Goal: Use online tool/utility: Utilize a website feature to perform a specific function

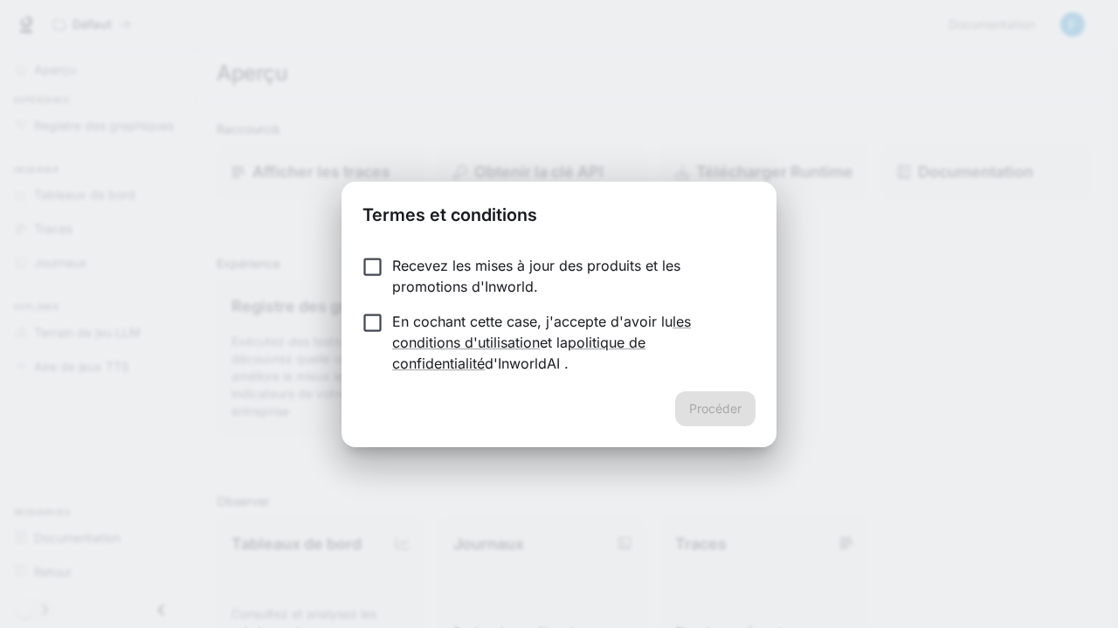
click at [393, 327] on font "En cochant cette case, j'accepte d'avoir lu" at bounding box center [532, 321] width 280 height 17
click at [705, 405] on font "Procéder" at bounding box center [715, 408] width 52 height 15
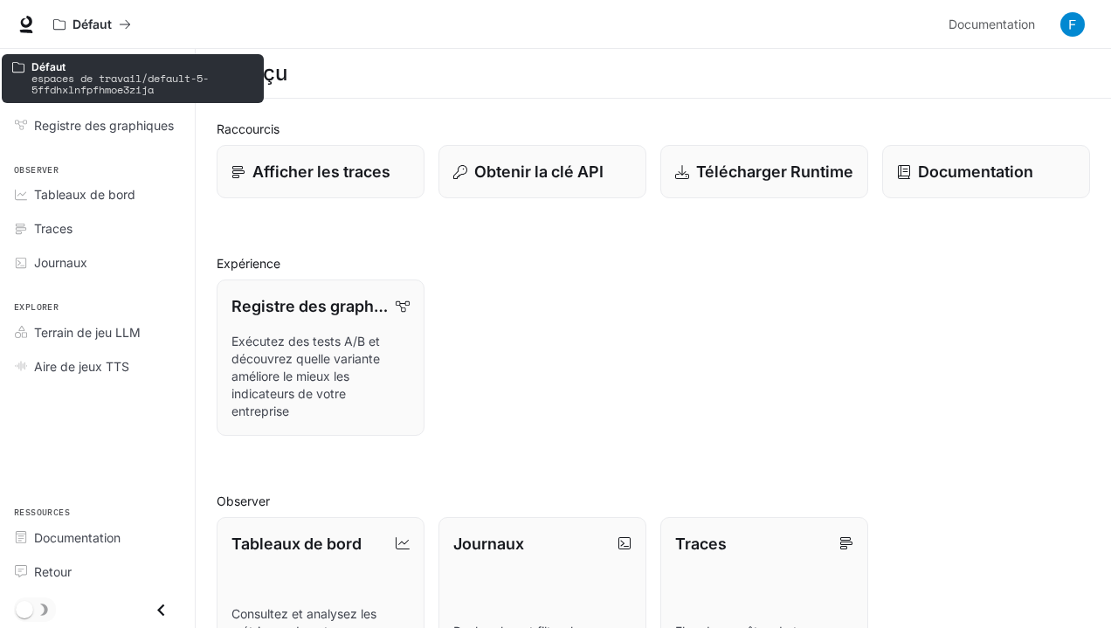
click at [59, 66] on font "Défaut" at bounding box center [48, 66] width 34 height 13
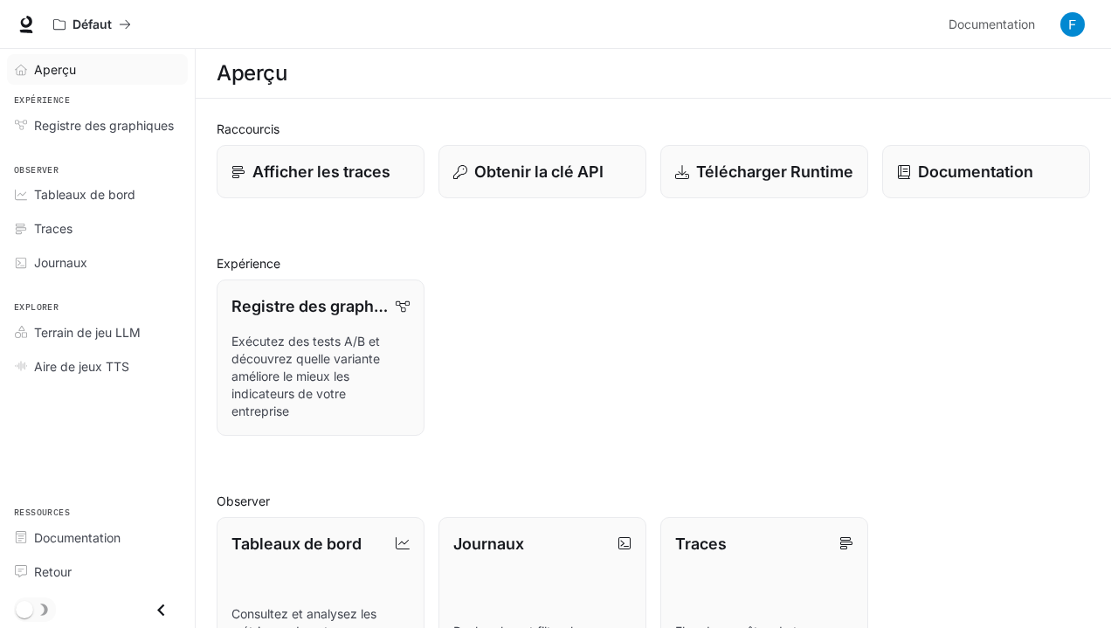
click at [72, 79] on link "Aperçu" at bounding box center [97, 69] width 181 height 31
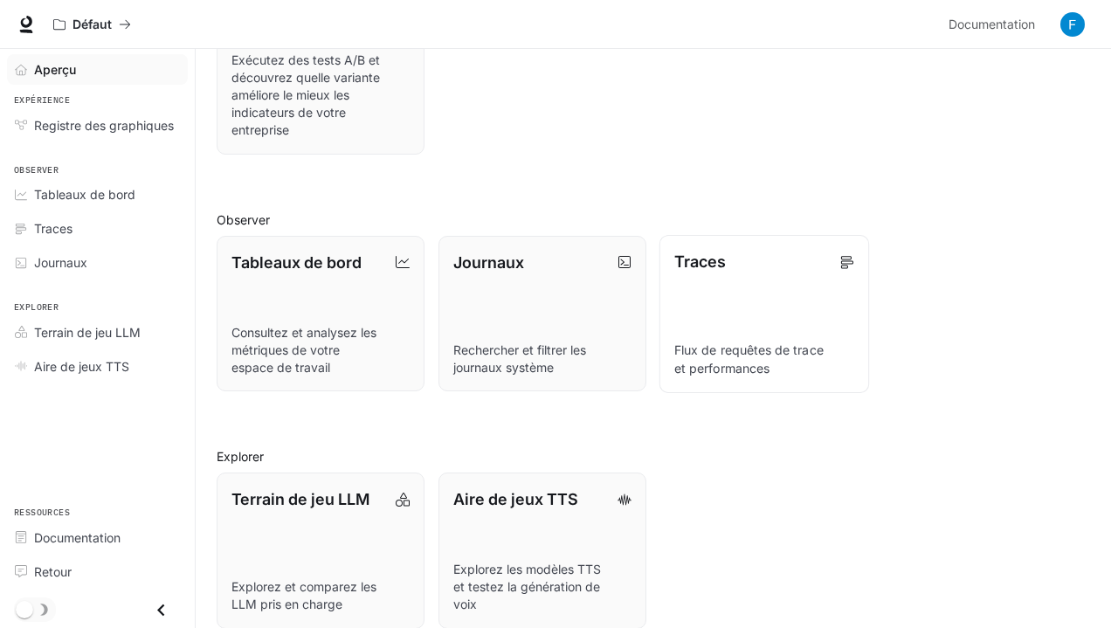
scroll to position [301, 0]
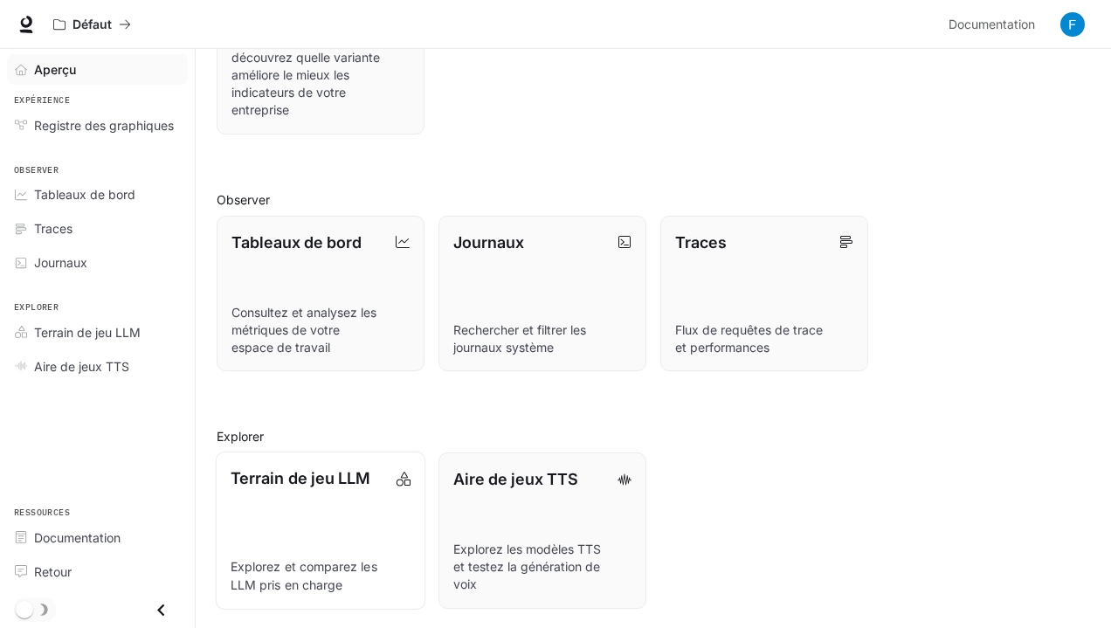
click at [375, 500] on link "Terrain de jeu LLM Explorez et comparez les LLM pris en charge" at bounding box center [321, 529] width 210 height 157
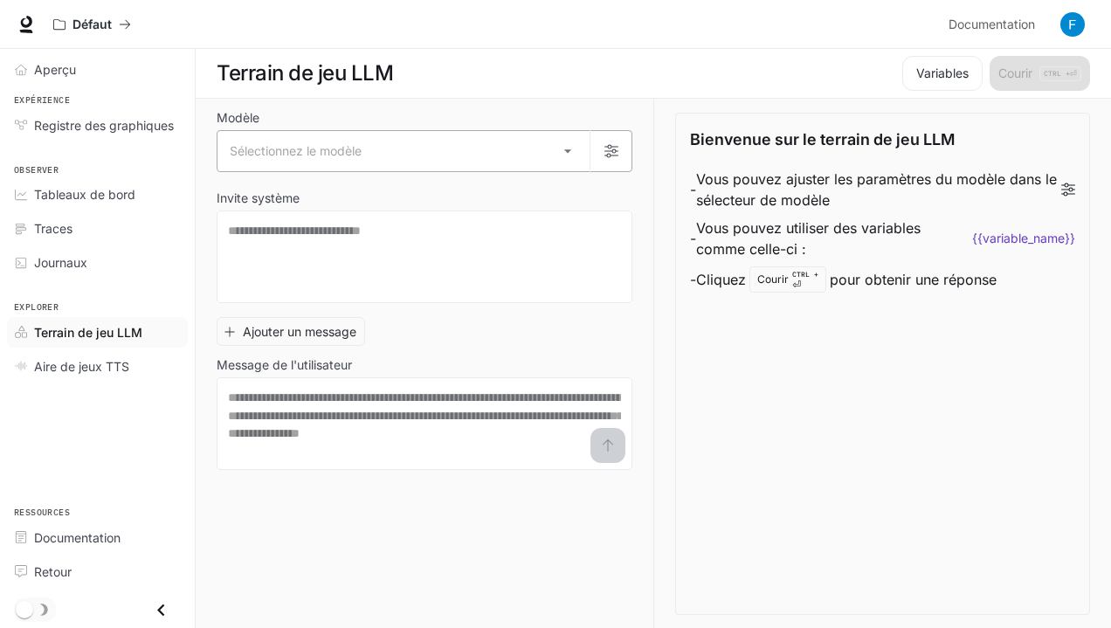
click at [455, 152] on body "Accéder au contenu principal Défaut Documentation Documentation Portail Aperçu …" at bounding box center [555, 314] width 1111 height 629
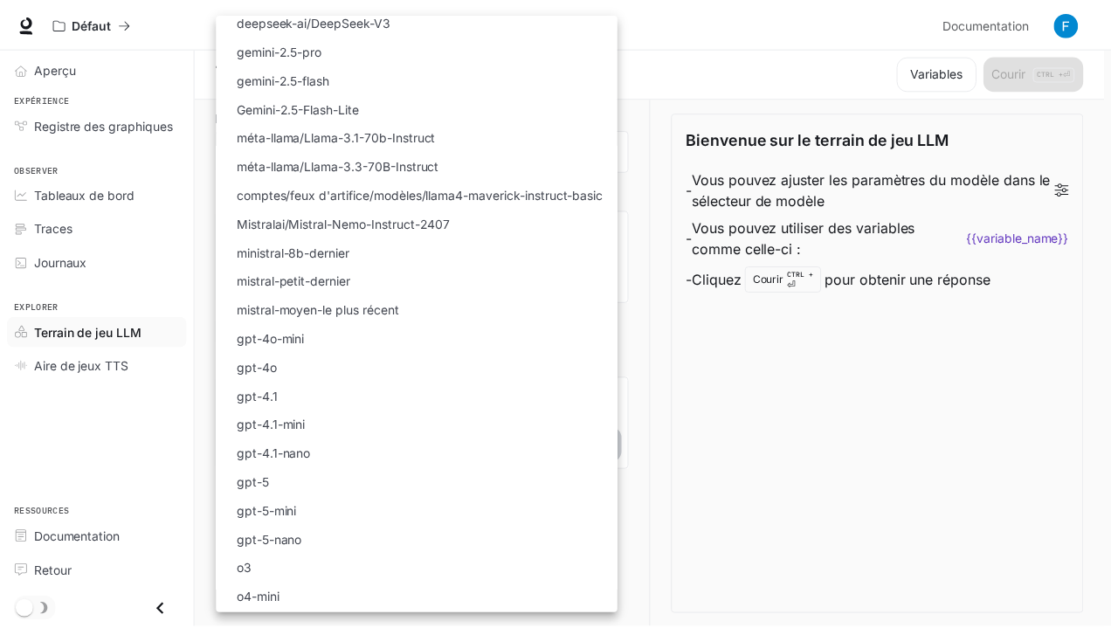
scroll to position [121, 0]
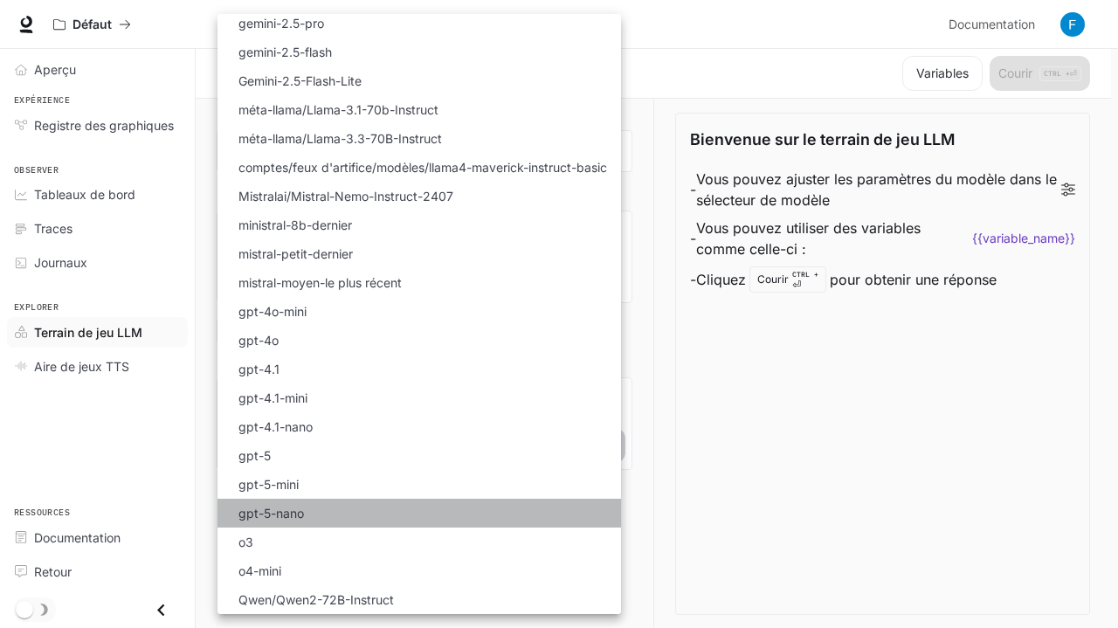
click at [251, 525] on li "gpt-5-nano" at bounding box center [418, 513] width 403 height 29
type input "**********"
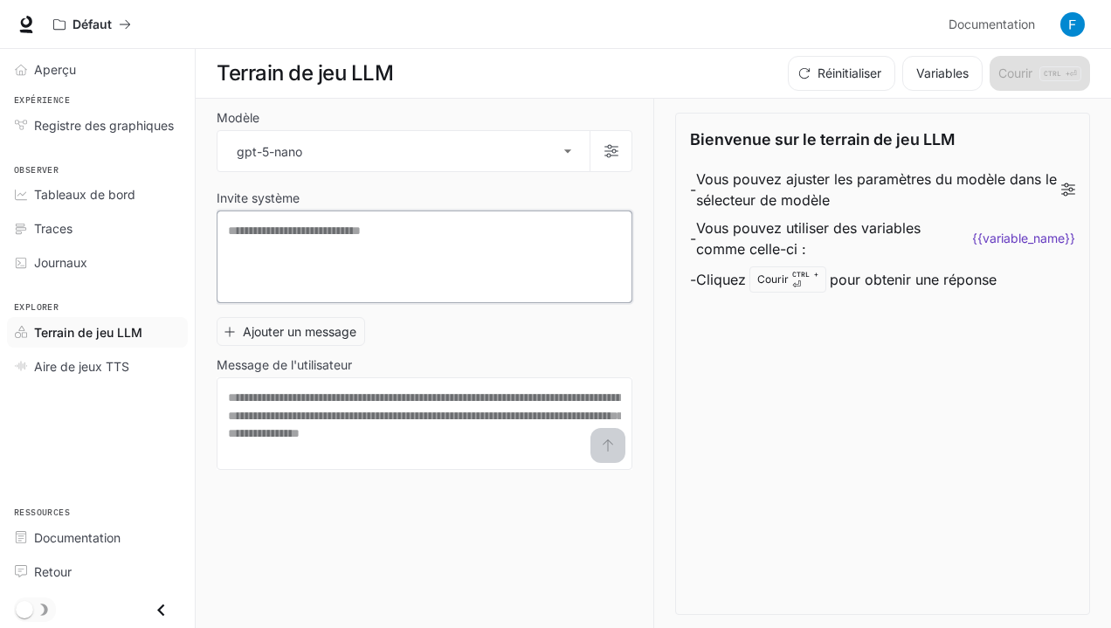
click at [297, 256] on textarea at bounding box center [424, 257] width 393 height 70
click at [265, 425] on textarea at bounding box center [424, 424] width 393 height 70
click at [287, 437] on textarea at bounding box center [424, 424] width 393 height 70
paste textarea "**********"
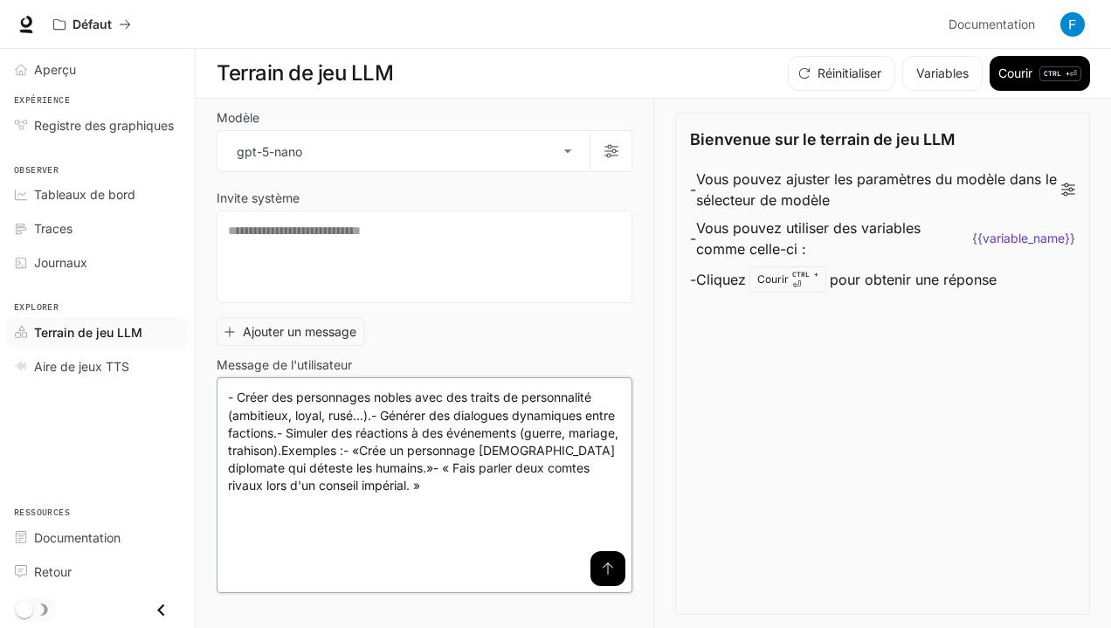
type textarea "**********"
click at [596, 577] on button "submit" at bounding box center [607, 568] width 35 height 35
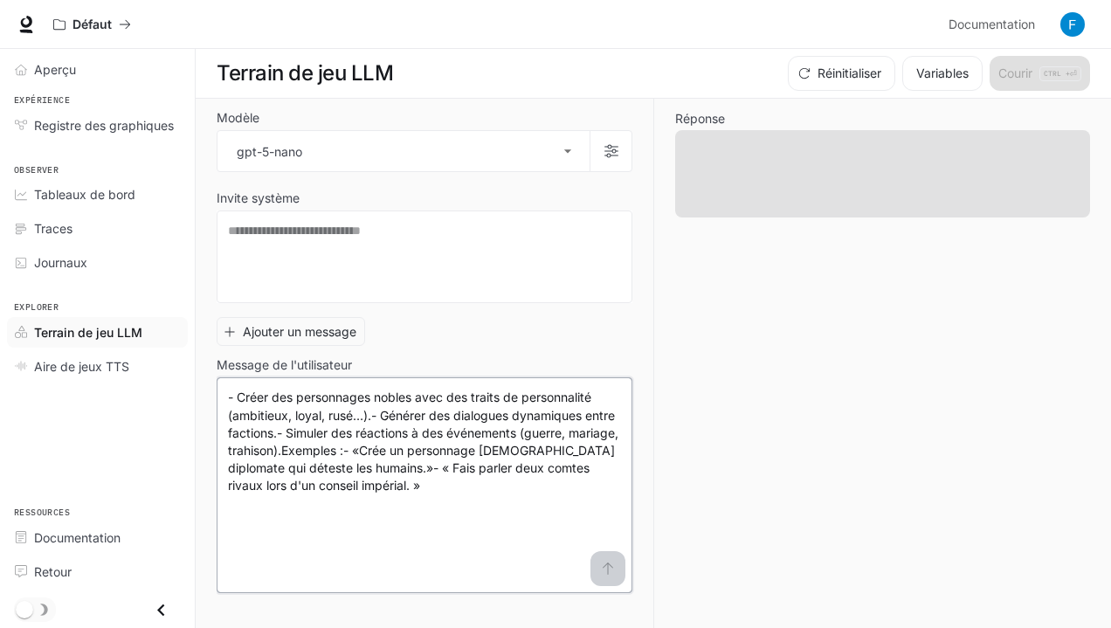
click at [604, 574] on textarea "**********" at bounding box center [424, 485] width 393 height 193
click at [466, 289] on textarea at bounding box center [424, 257] width 393 height 70
click at [789, 231] on div "Réponse" at bounding box center [871, 364] width 437 height 530
click at [789, 210] on span at bounding box center [882, 173] width 415 height 87
click at [127, 351] on link "Aire de jeux TTS" at bounding box center [97, 366] width 181 height 31
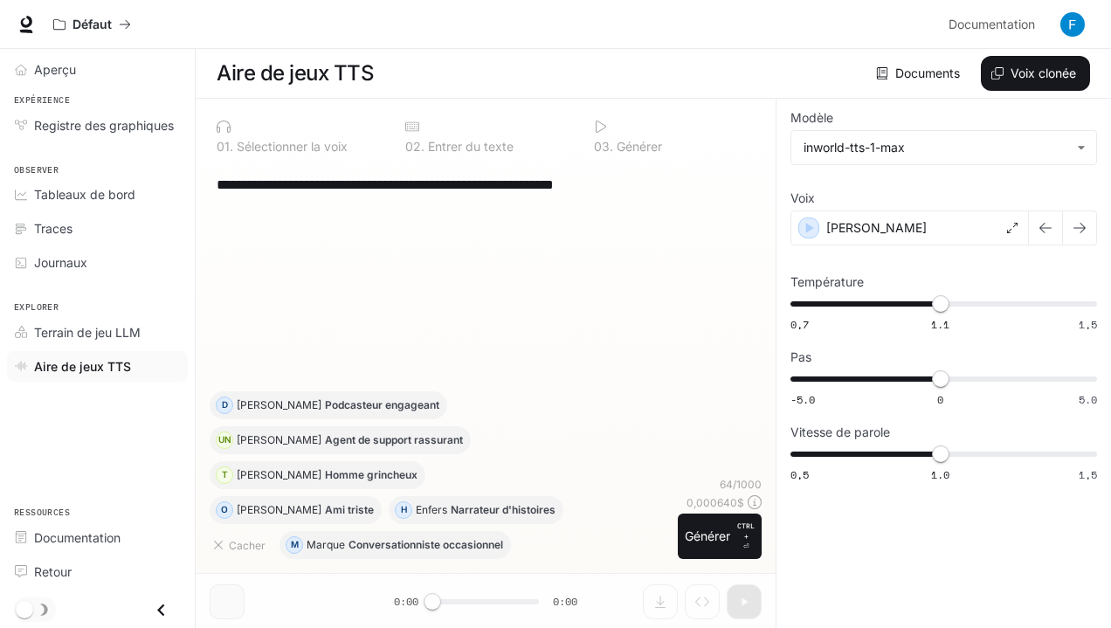
click at [566, 320] on div "**********" at bounding box center [486, 277] width 552 height 228
click at [805, 244] on div "[PERSON_NAME]" at bounding box center [909, 227] width 238 height 35
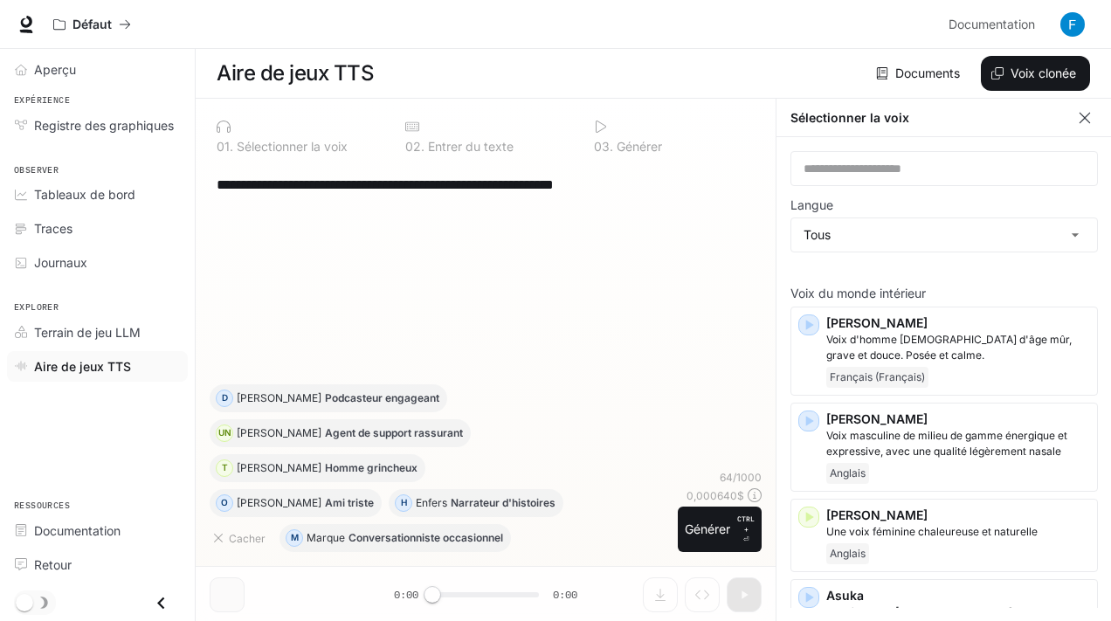
click at [1084, 115] on icon "button" at bounding box center [1084, 117] width 17 height 17
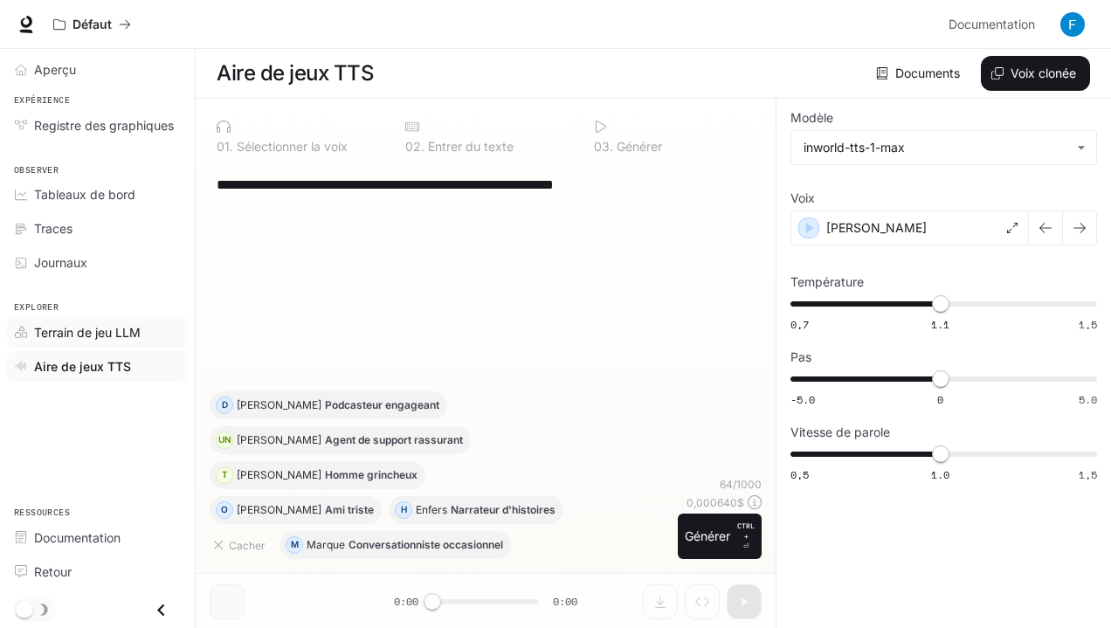
click at [59, 327] on font "Terrain de jeu LLM" at bounding box center [87, 332] width 107 height 15
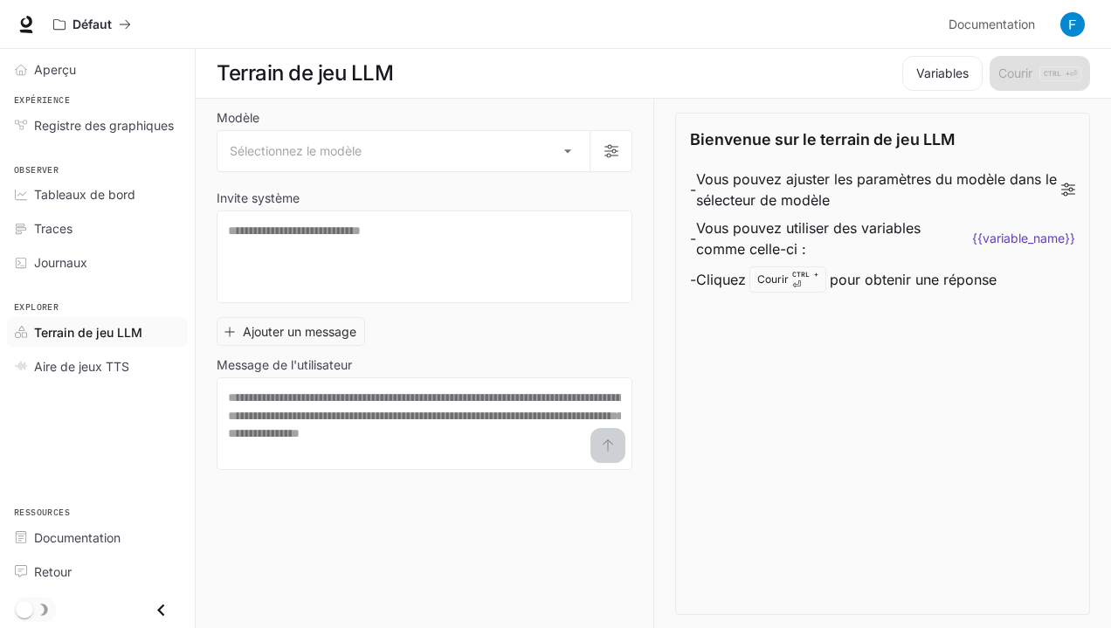
click at [800, 279] on font "⏎" at bounding box center [796, 285] width 9 height 12
click at [989, 224] on li "- Vous pouvez utiliser des variables comme celle-ci : {{variable_name}}" at bounding box center [882, 238] width 385 height 49
click at [984, 240] on code "{{variable_name}}" at bounding box center [1023, 238] width 103 height 17
click at [867, 199] on font "Vous pouvez ajuster les paramètres du modèle dans le sélecteur de modèle" at bounding box center [878, 190] width 365 height 42
click at [47, 266] on font "Journaux" at bounding box center [60, 262] width 53 height 15
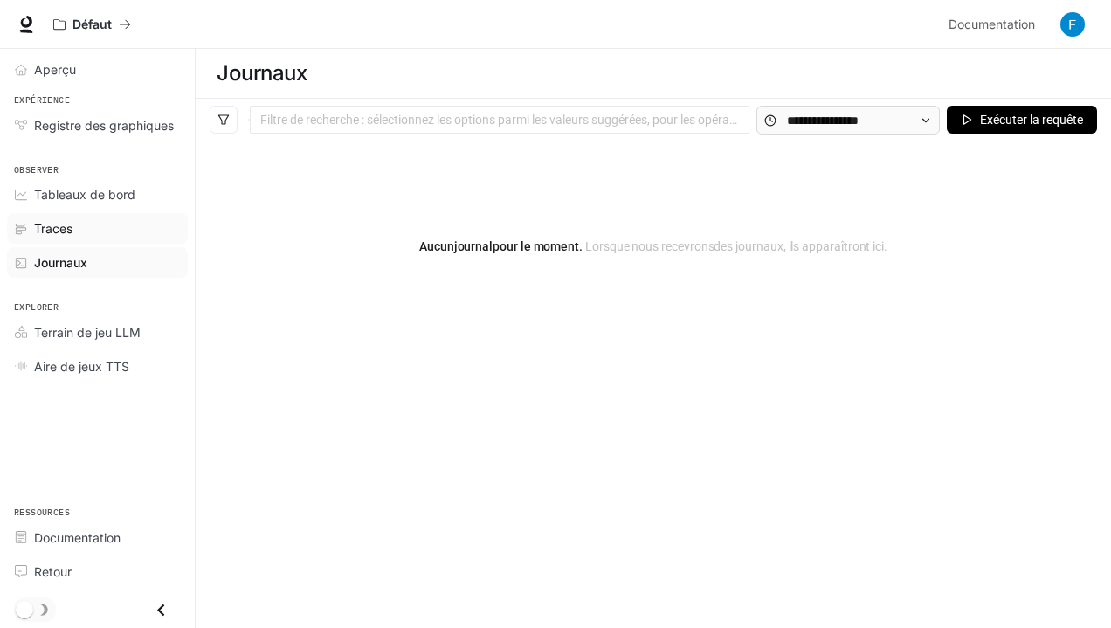
click at [104, 214] on link "Traces" at bounding box center [97, 228] width 181 height 31
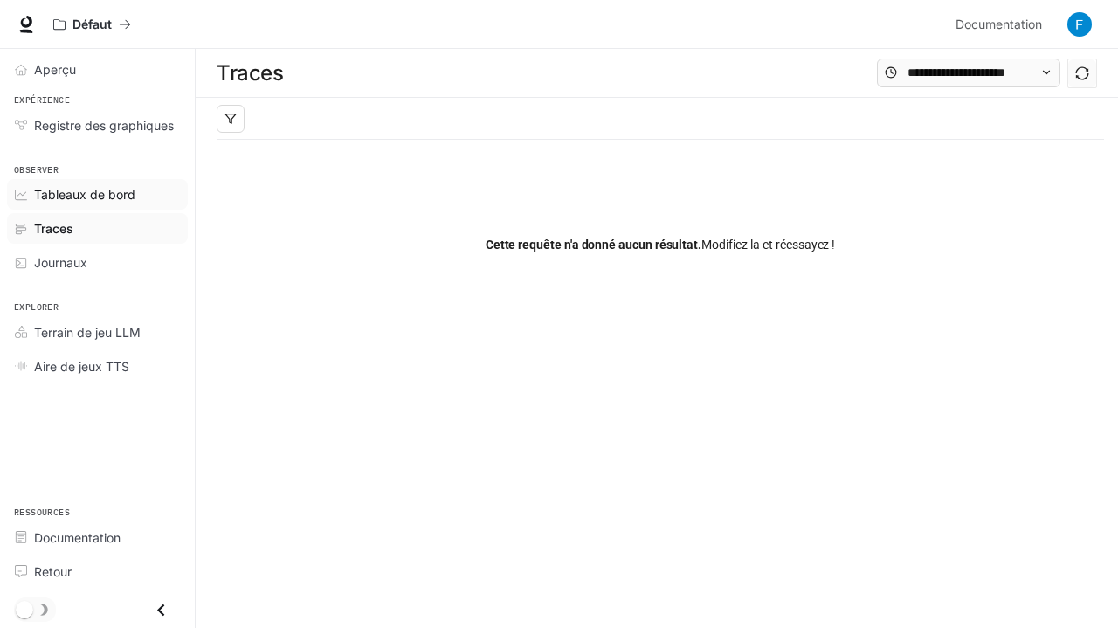
click at [118, 193] on font "Tableaux de bord" at bounding box center [84, 194] width 101 height 15
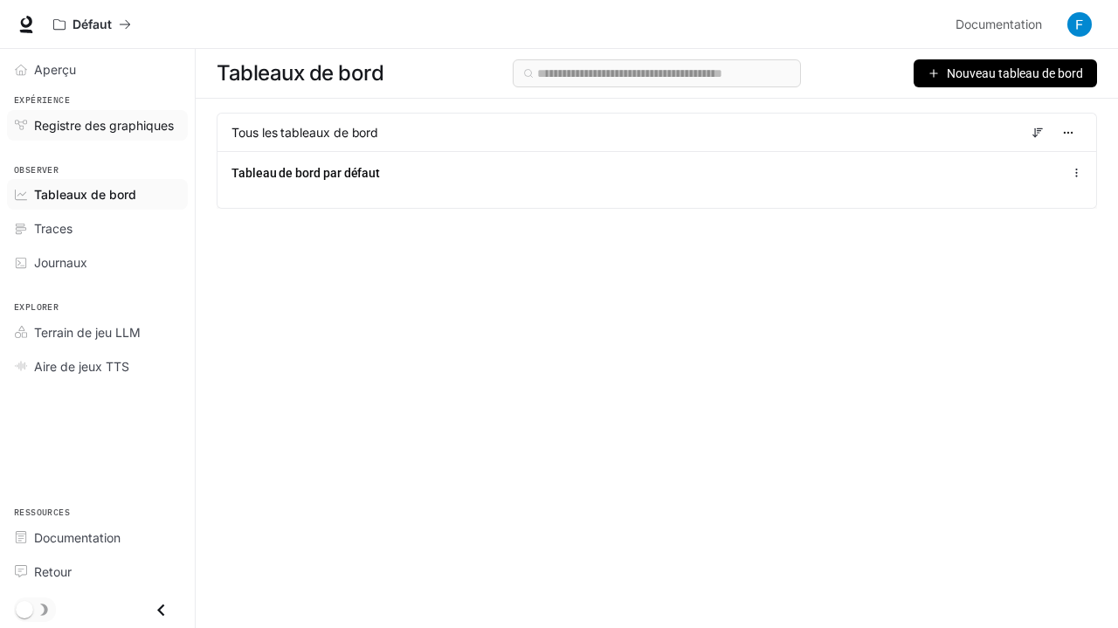
click at [131, 125] on font "Registre des graphiques" at bounding box center [104, 125] width 140 height 15
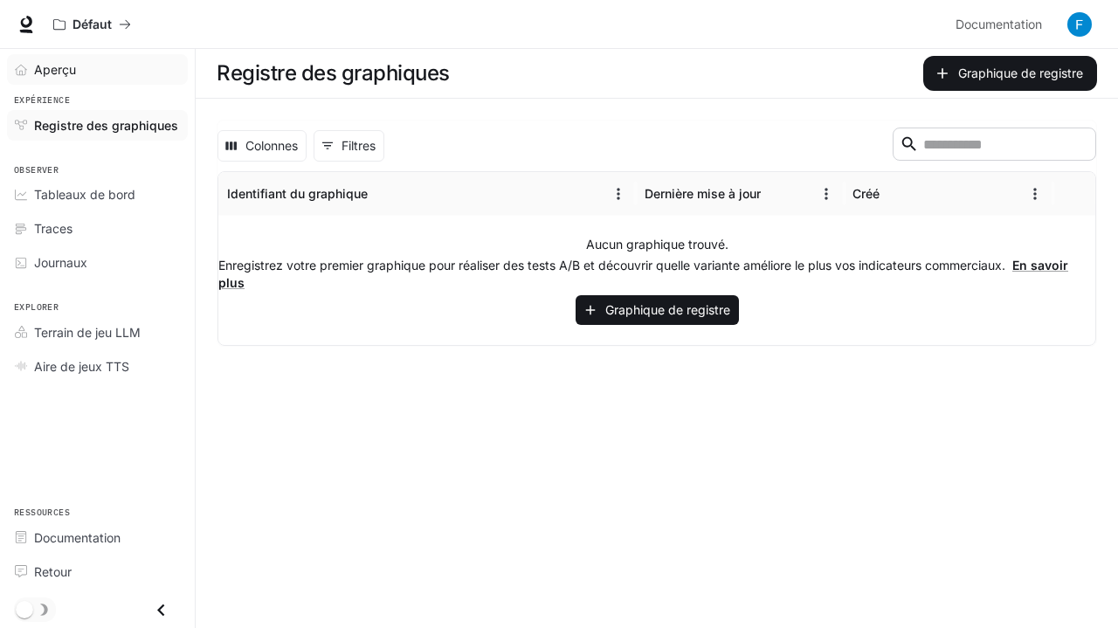
click at [89, 80] on link "Aperçu" at bounding box center [97, 69] width 181 height 31
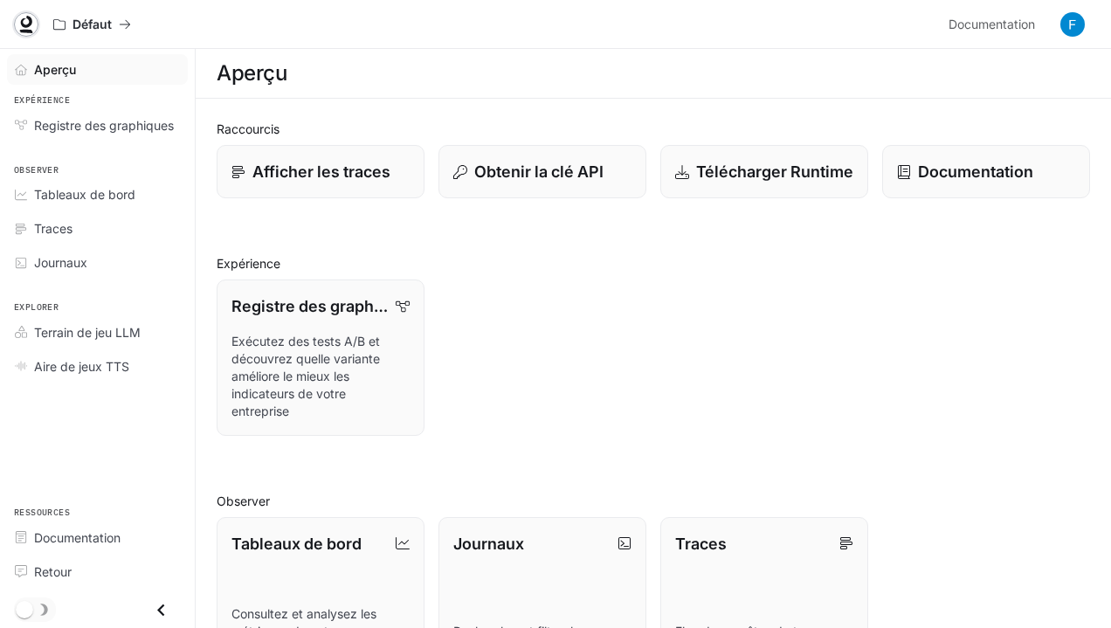
click at [21, 24] on icon at bounding box center [26, 22] width 11 height 12
